Goal: Information Seeking & Learning: Learn about a topic

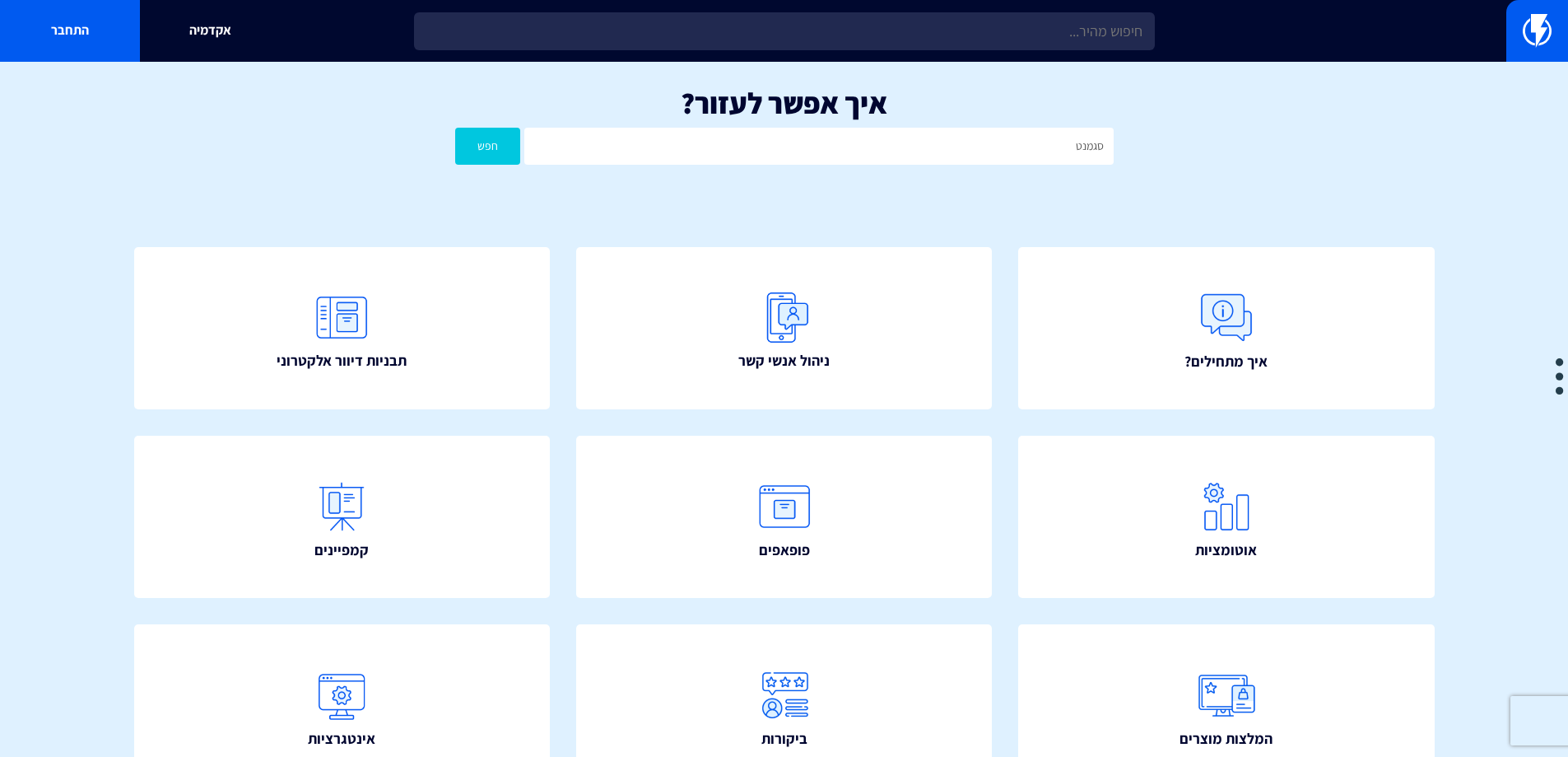
click at [455, 127] on button "חפש" at bounding box center [488, 146] width 66 height 37
click at [964, 143] on input "סגמנט" at bounding box center [818, 146] width 588 height 37
type input "מי שלא פתח"
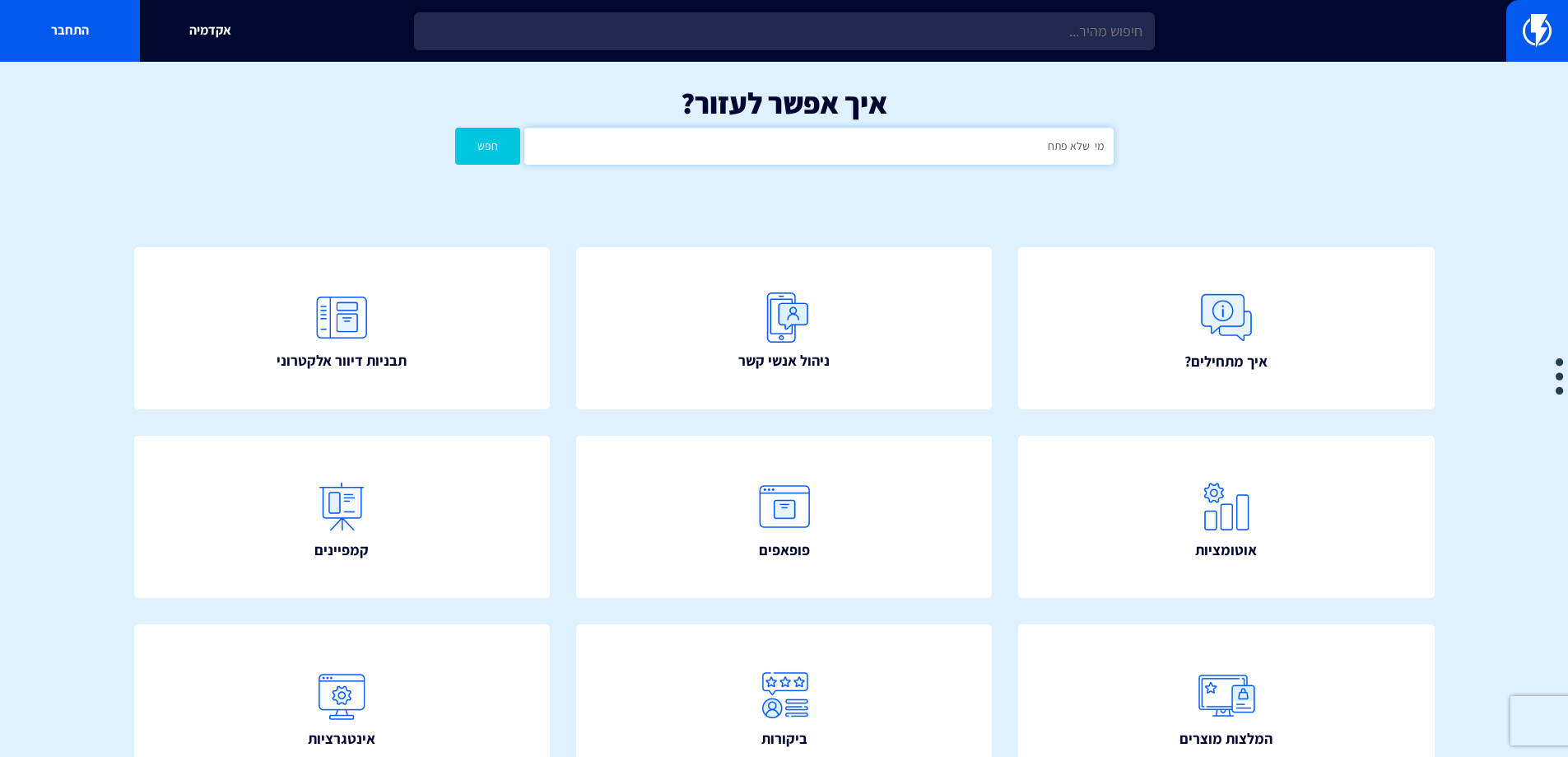
click at [455, 127] on button "חפש" at bounding box center [488, 146] width 66 height 37
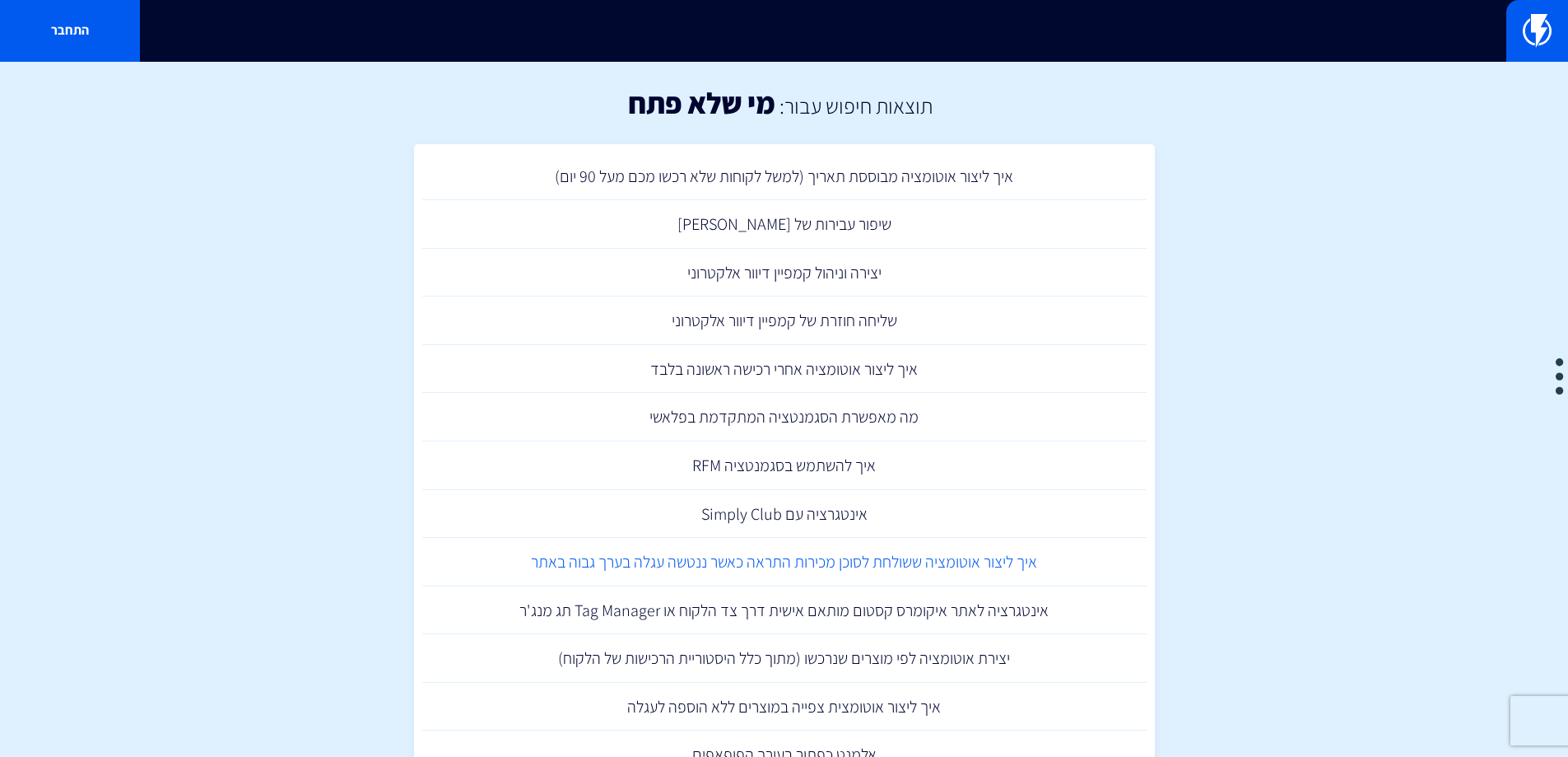
click at [963, 564] on link "איך ליצור אוטומציה ששולחת לסוכן מכירות התראה כאשר ננטשה עגלה בערך גבוה באתר" at bounding box center [784, 562] width 724 height 48
